Goal: Task Accomplishment & Management: Manage account settings

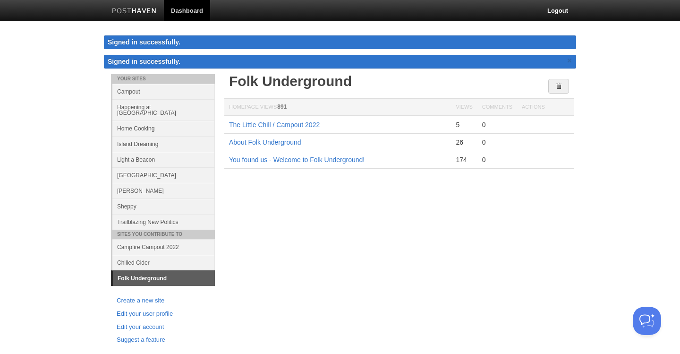
click at [142, 138] on link "Island Dreaming" at bounding box center [163, 144] width 103 height 16
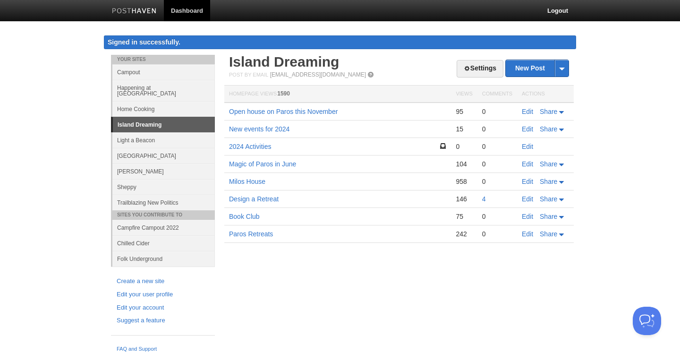
click at [137, 86] on link "Happening at [GEOGRAPHIC_DATA]" at bounding box center [163, 90] width 103 height 21
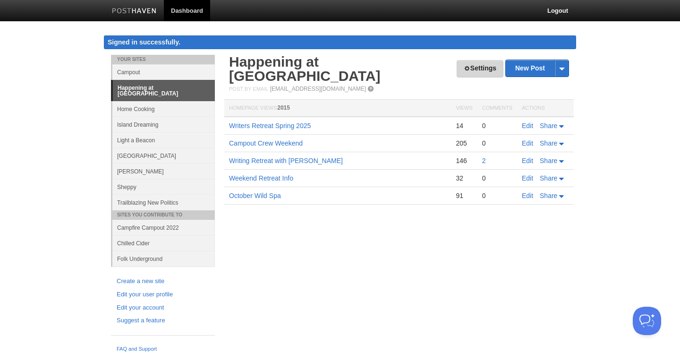
click at [488, 68] on link "Settings" at bounding box center [480, 68] width 47 height 17
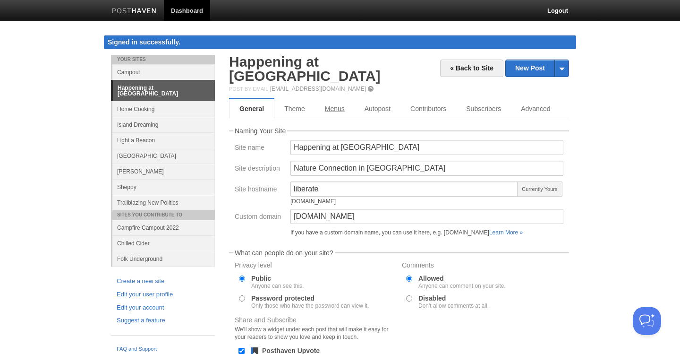
click at [334, 99] on link "Menus" at bounding box center [335, 108] width 40 height 19
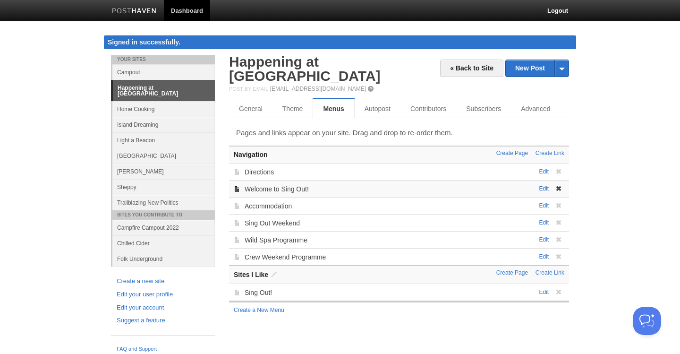
click at [545, 185] on link "Edit" at bounding box center [544, 188] width 10 height 7
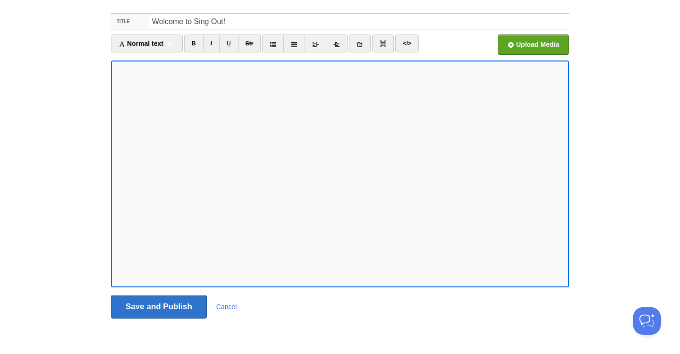
scroll to position [50, 0]
click at [163, 306] on input "Save and Publish" at bounding box center [159, 307] width 96 height 24
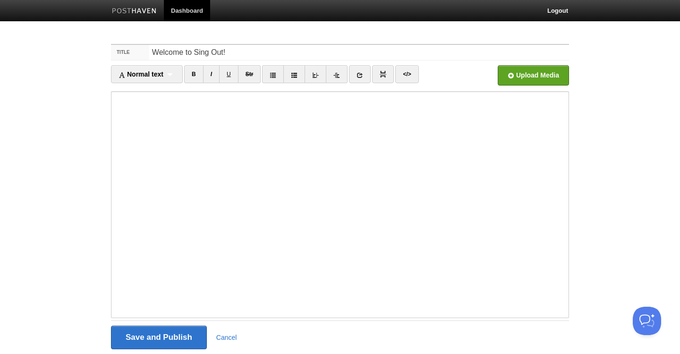
click at [114, 126] on iframe at bounding box center [340, 204] width 458 height 227
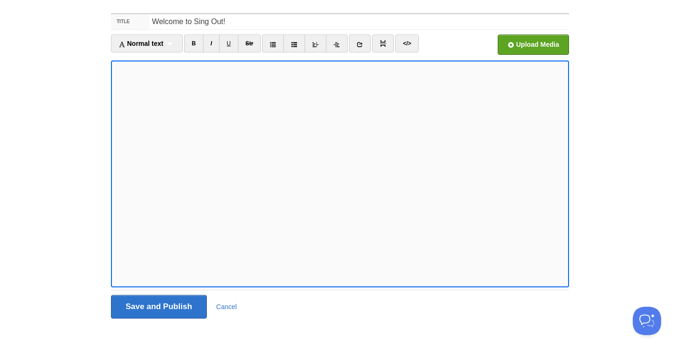
scroll to position [31, 0]
click at [187, 304] on input "Save and Publish" at bounding box center [159, 307] width 96 height 24
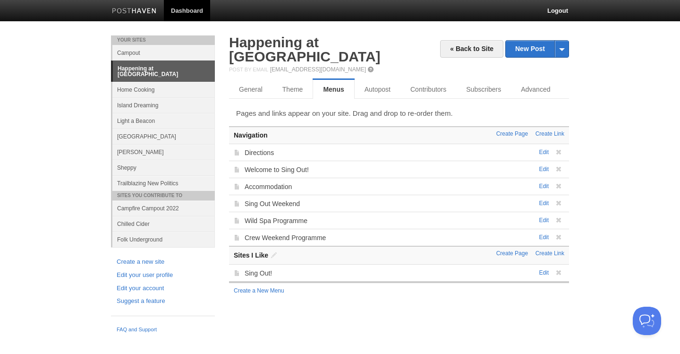
click at [333, 92] on div "« Back to Site New Post by Web by Email Happening at [GEOGRAPHIC_DATA] Post by …" at bounding box center [399, 166] width 340 height 263
click at [334, 80] on link "Menus" at bounding box center [334, 89] width 42 height 19
click at [542, 166] on link "Edit" at bounding box center [544, 169] width 10 height 7
